Goal: Communication & Community: Answer question/provide support

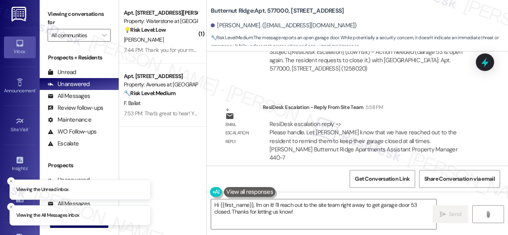
scroll to position [2, 0]
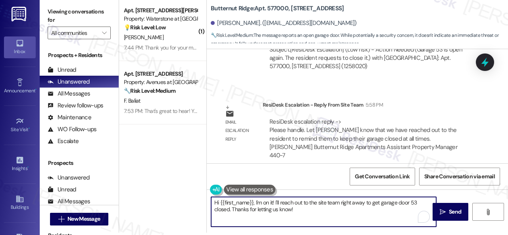
drag, startPoint x: 253, startPoint y: 203, endPoint x: 301, endPoint y: 211, distance: 49.1
click at [301, 211] on textarea "Hi {{first_name}}, I'm on it! I'll reach out to the site team right away to get…" at bounding box center [323, 212] width 225 height 30
paste textarea "! The site team stated that they have reached out to the resident to remind the…"
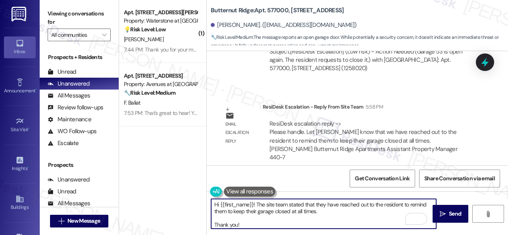
scroll to position [0, 0]
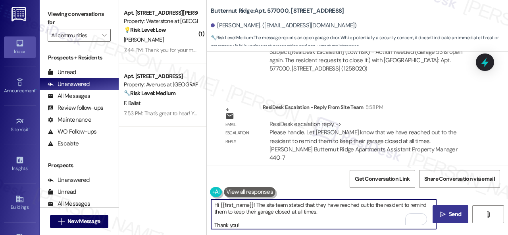
type textarea "Hi {{first_name}}! The site team stated that they have reached out to the resid…"
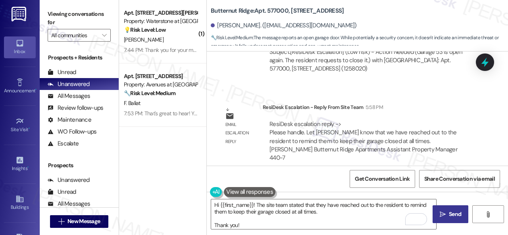
click at [443, 215] on span " Send" at bounding box center [450, 214] width 25 height 8
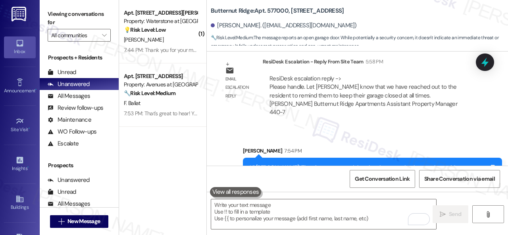
scroll to position [2782, 0]
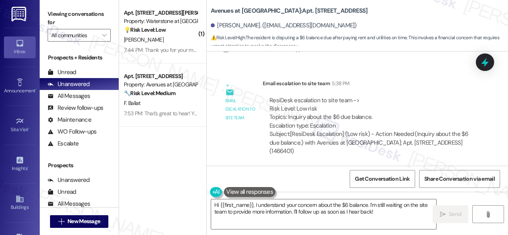
scroll to position [769, 0]
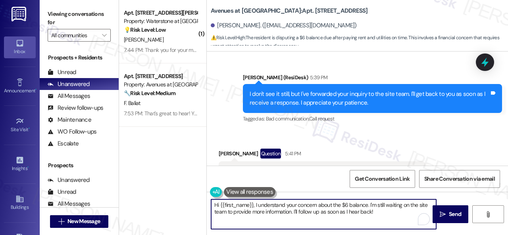
drag, startPoint x: 380, startPoint y: 215, endPoint x: 252, endPoint y: 206, distance: 128.1
click at [252, 206] on textarea "Hi {{first_name}}, I understand your concern about the $6 balance. I'm still wa…" at bounding box center [323, 215] width 225 height 30
paste textarea "! The site team stated that residents are charged for battery and light bulb re…"
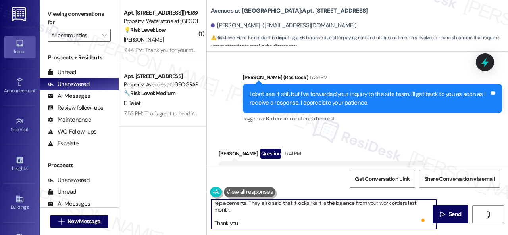
scroll to position [0, 0]
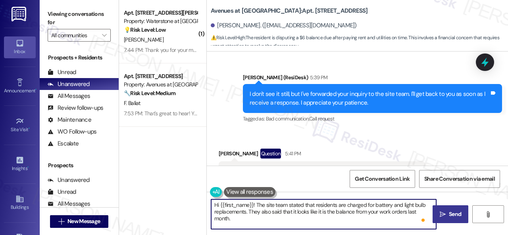
type textarea "Hi {{first_name}}! The site team stated that residents are charged for battery …"
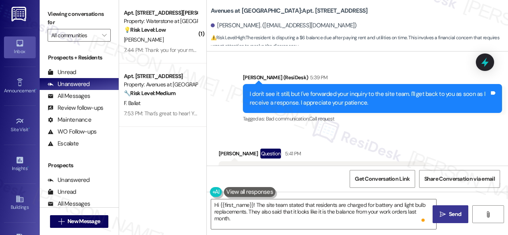
click at [449, 217] on span "Send" at bounding box center [455, 214] width 12 height 8
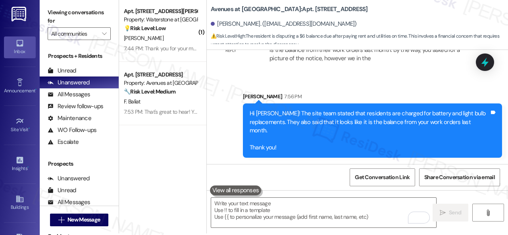
scroll to position [2, 0]
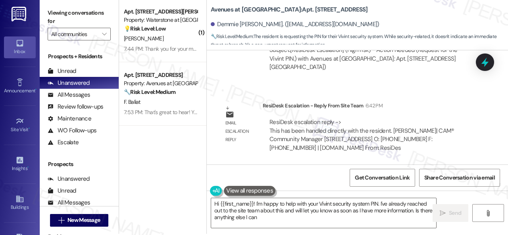
scroll to position [2, 0]
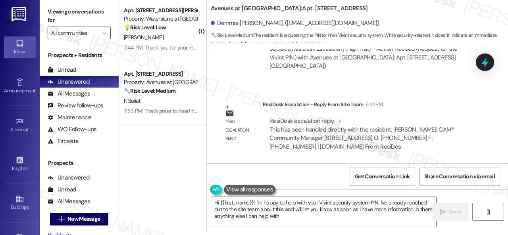
type textarea "Hi {{first_name}}! I'm happy to help with your Vivint security system PIN. I've…"
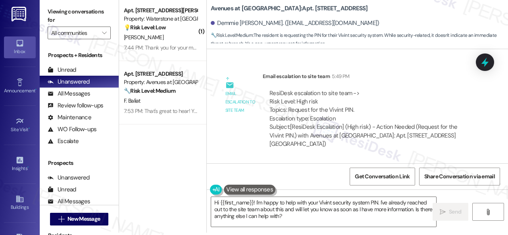
scroll to position [407, 0]
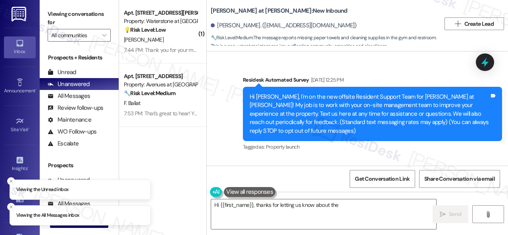
scroll to position [228, 0]
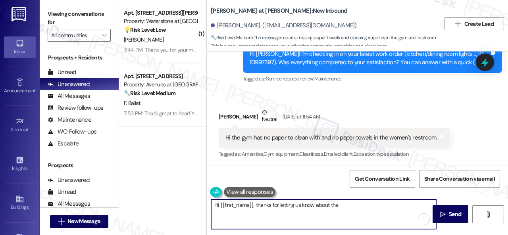
drag, startPoint x: 252, startPoint y: 205, endPoint x: 502, endPoint y: 250, distance: 253.9
click at [502, 235] on html "Viewing the All Messages inbox Viewing the Unread inbox Inbox Go to Inbox Annou…" at bounding box center [254, 117] width 508 height 235
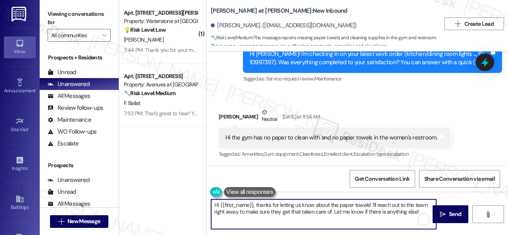
paste textarea "! The site team stated that a work order has been submitted, and maintenance sh…"
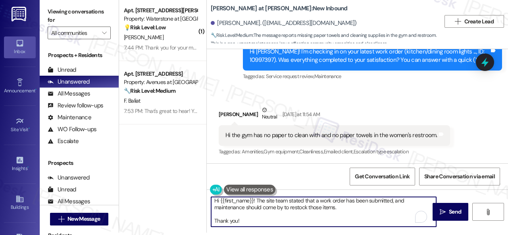
scroll to position [0, 0]
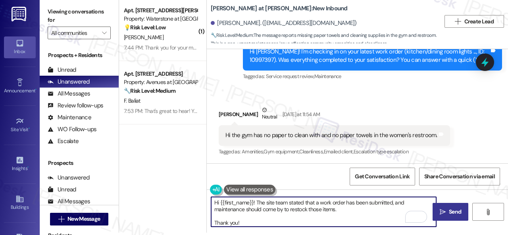
type textarea "Hi {{first_name}}! The site team stated that a work order has been submitted, a…"
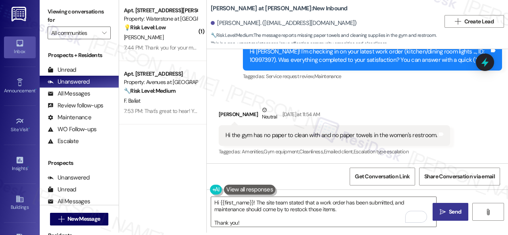
click at [447, 208] on span "Send" at bounding box center [454, 212] width 15 height 8
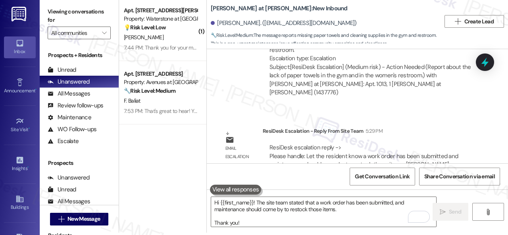
scroll to position [575, 0]
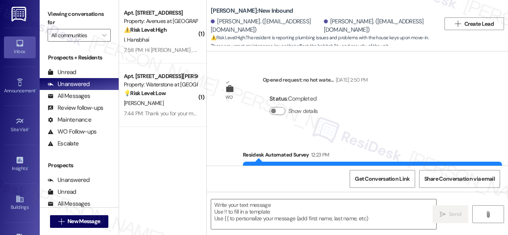
type textarea "Fetching suggested responses. Please feel free to read through the conversation…"
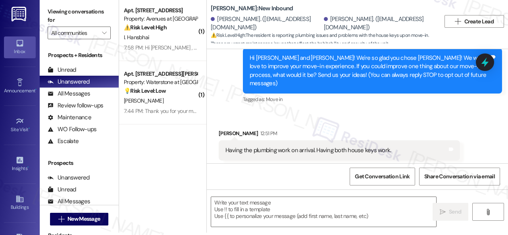
scroll to position [389, 0]
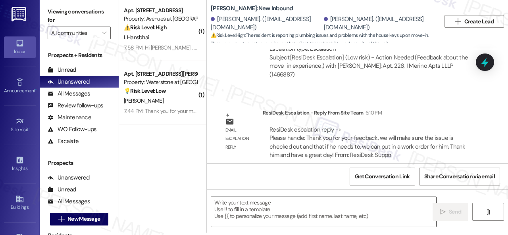
click at [256, 206] on textarea at bounding box center [323, 212] width 225 height 30
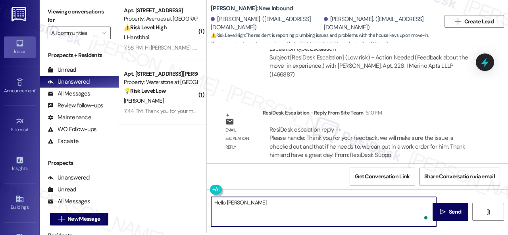
paste textarea "! The site team stated that they will make sure the issue is checked out and th…"
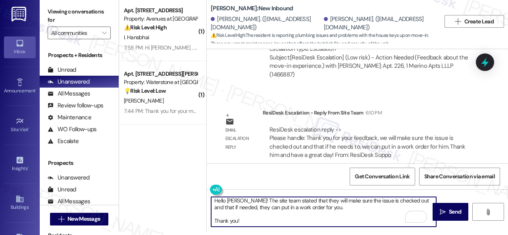
scroll to position [9, 0]
type textarea "Hello [PERSON_NAME]! The site team stated that they will make sure the issue is…"
click at [440, 207] on button " Send" at bounding box center [450, 212] width 36 height 18
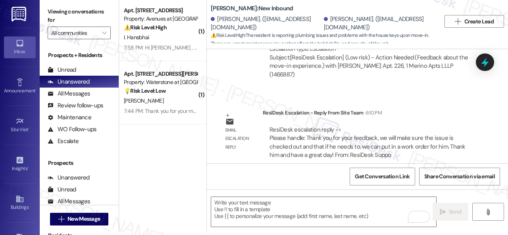
scroll to position [0, 0]
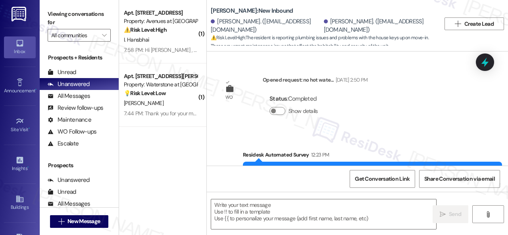
type textarea "Fetching suggested responses. Please feel free to read through the conversation…"
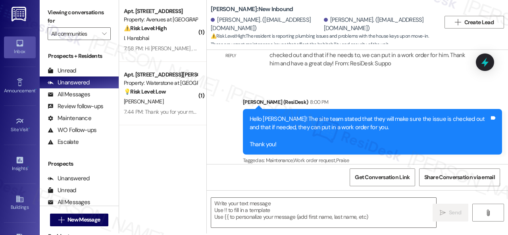
scroll to position [2, 0]
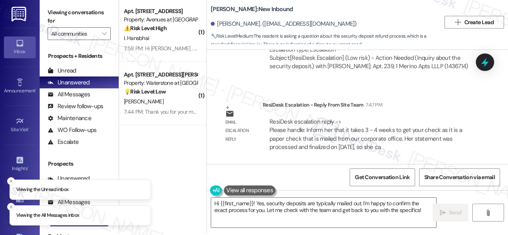
scroll to position [2, 0]
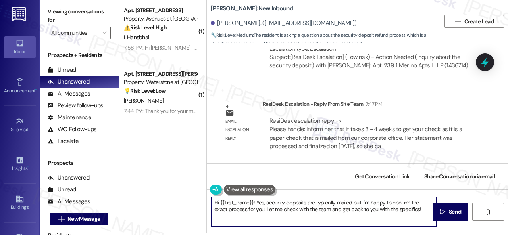
click at [252, 200] on textarea "Hi {{first_name}}! Yes, security deposits are typically mailed out. I'm happy t…" at bounding box center [323, 212] width 225 height 30
drag, startPoint x: 253, startPoint y: 201, endPoint x: 430, endPoint y: 219, distance: 177.4
click at [430, 219] on textarea "Hi {{first_name}}! Yes, security deposits are typically mailed out. I'm happy t…" at bounding box center [323, 212] width 225 height 30
paste textarea "The site team stated that it takes 3 - 4 weeks to get your check, as it is a pa…"
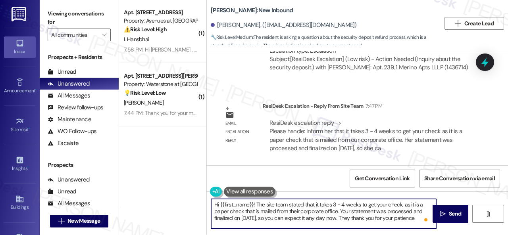
scroll to position [0, 0]
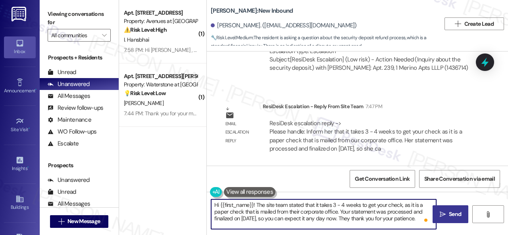
type textarea "Hi {{first_name}}! The site team stated that it takes 3 - 4 weeks to get your c…"
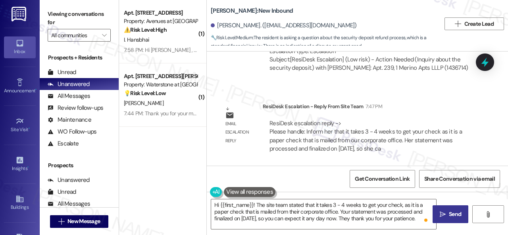
click at [449, 212] on span "Send" at bounding box center [455, 214] width 12 height 8
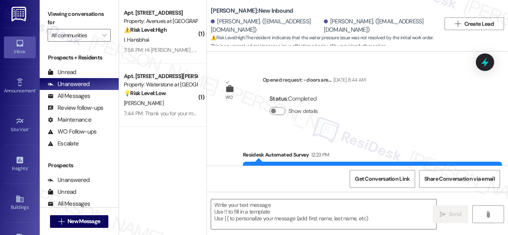
type textarea "Fetching suggested responses. Please feel free to read through the conversation…"
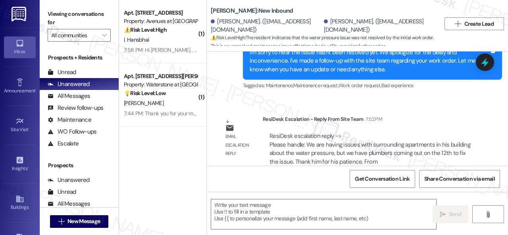
scroll to position [607, 0]
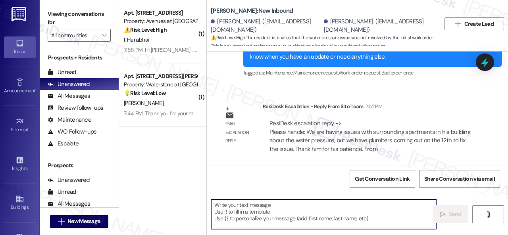
click at [250, 212] on textarea at bounding box center [323, 215] width 225 height 30
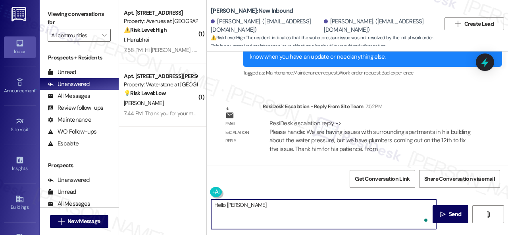
paste textarea "! The site team stated that they are having issues with surrounding apartments …"
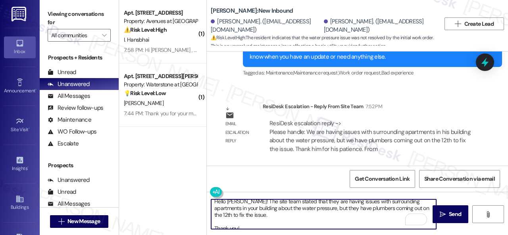
scroll to position [0, 0]
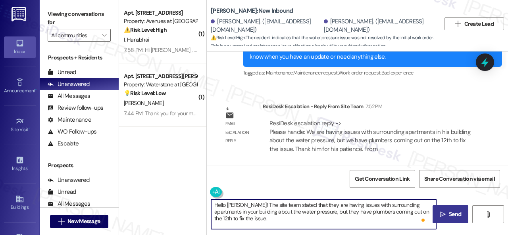
type textarea "Hello Dana! The site team stated that they are having issues with surrounding a…"
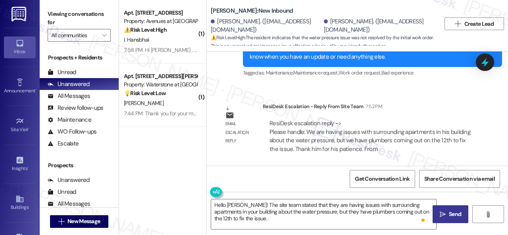
click at [454, 215] on span "Send" at bounding box center [455, 214] width 12 height 8
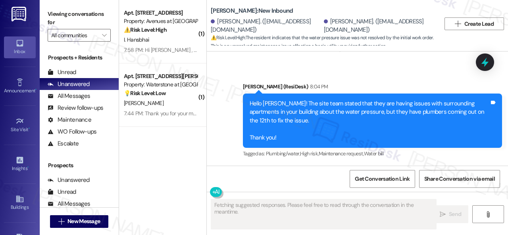
scroll to position [2, 0]
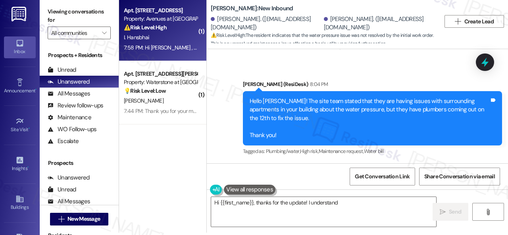
type textarea "Hi {{first_name}}, thanks for the update! I understand the"
